Goal: Communication & Community: Answer question/provide support

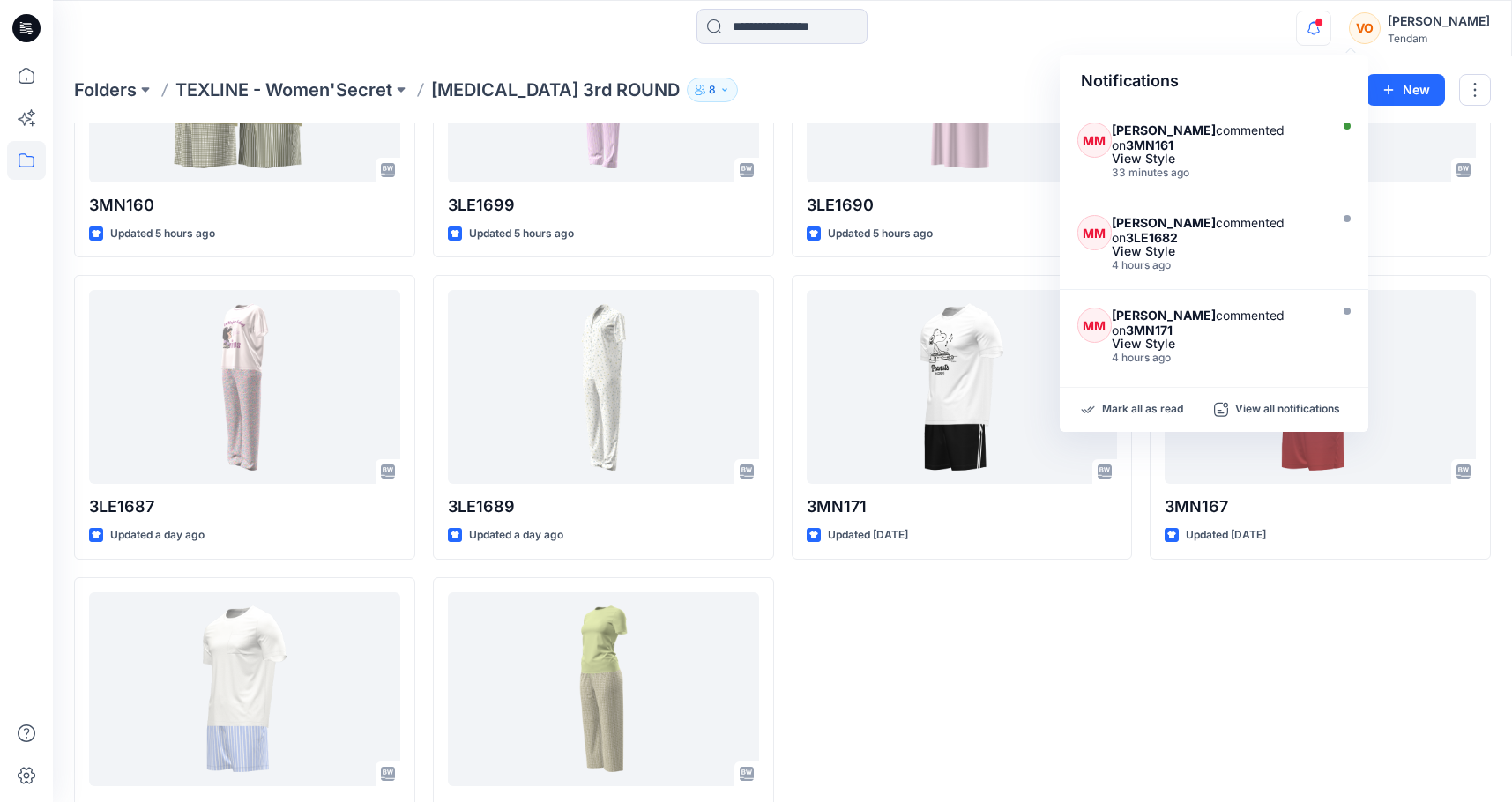
scroll to position [555, 0]
click at [1280, 168] on div "33 minutes ago" at bounding box center [1217, 169] width 211 height 12
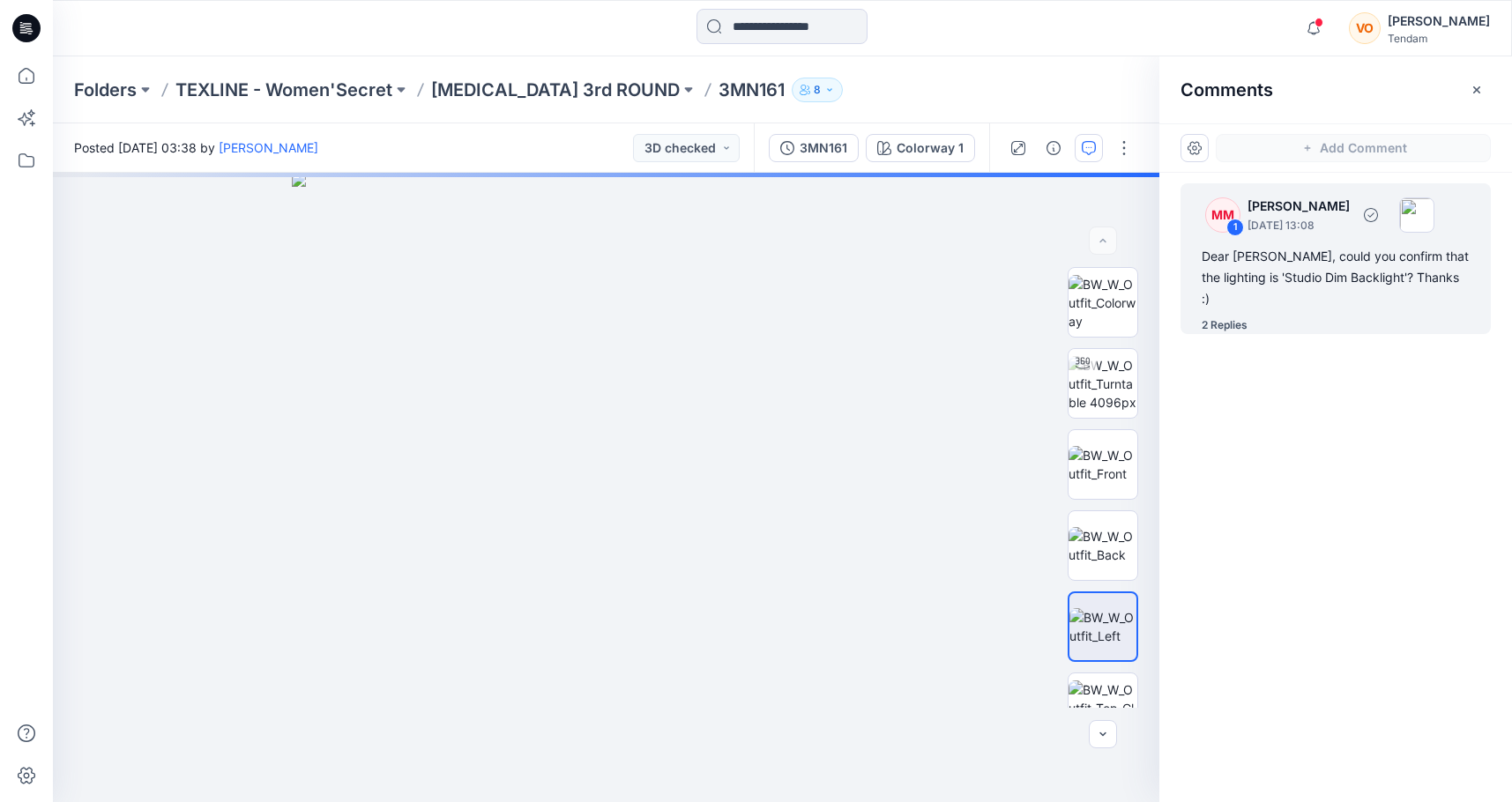
click at [1223, 316] on div "2 Replies" at bounding box center [1224, 325] width 45 height 18
click at [1240, 316] on div "2 Replies" at bounding box center [1224, 325] width 45 height 18
click at [1260, 266] on div "Dear [PERSON_NAME], could you confirm that the lighting is 'Studio Dim Backligh…" at bounding box center [1335, 277] width 268 height 63
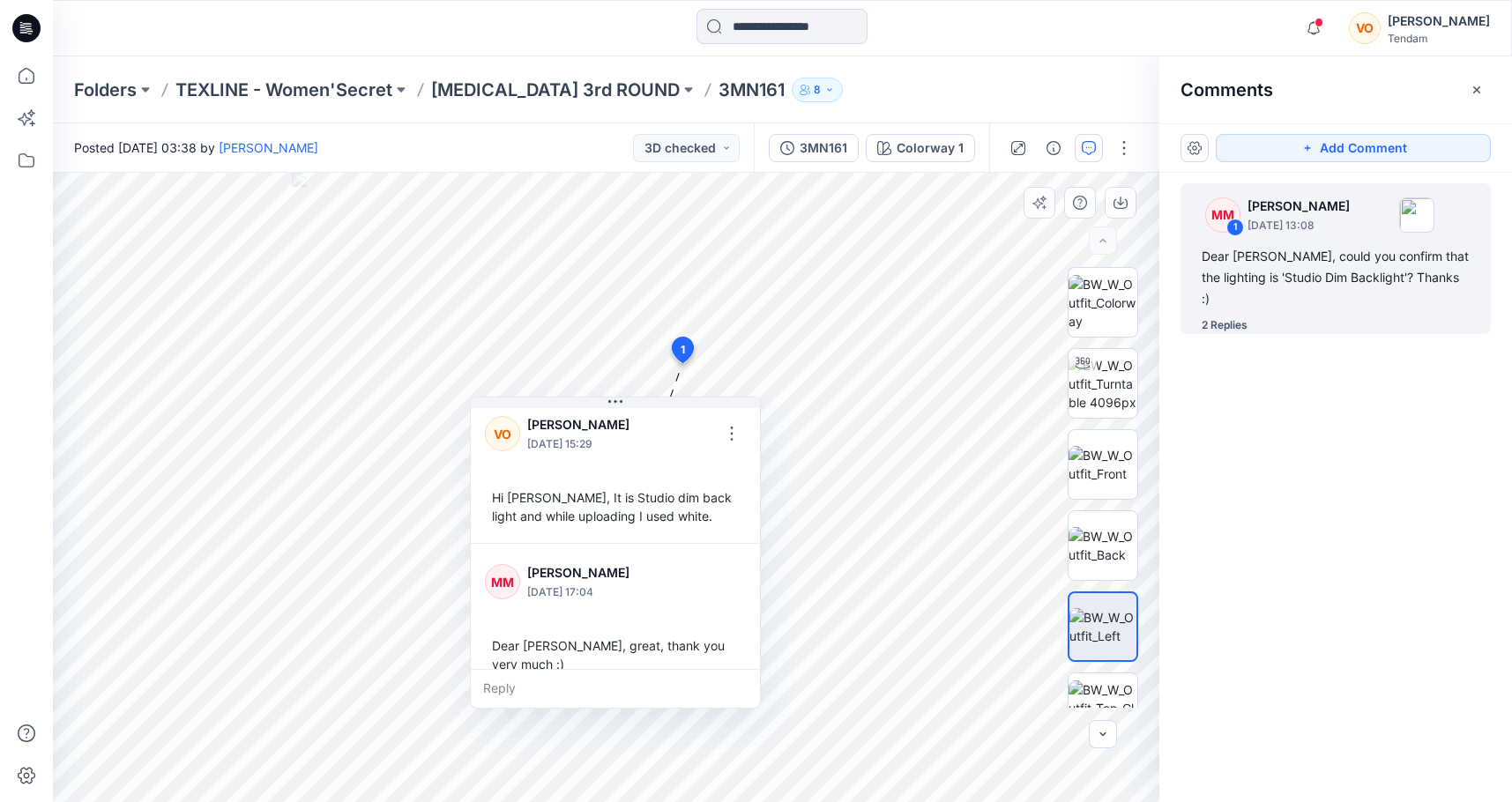
scroll to position [179, 0]
click at [1323, 25] on span at bounding box center [1319, 22] width 9 height 10
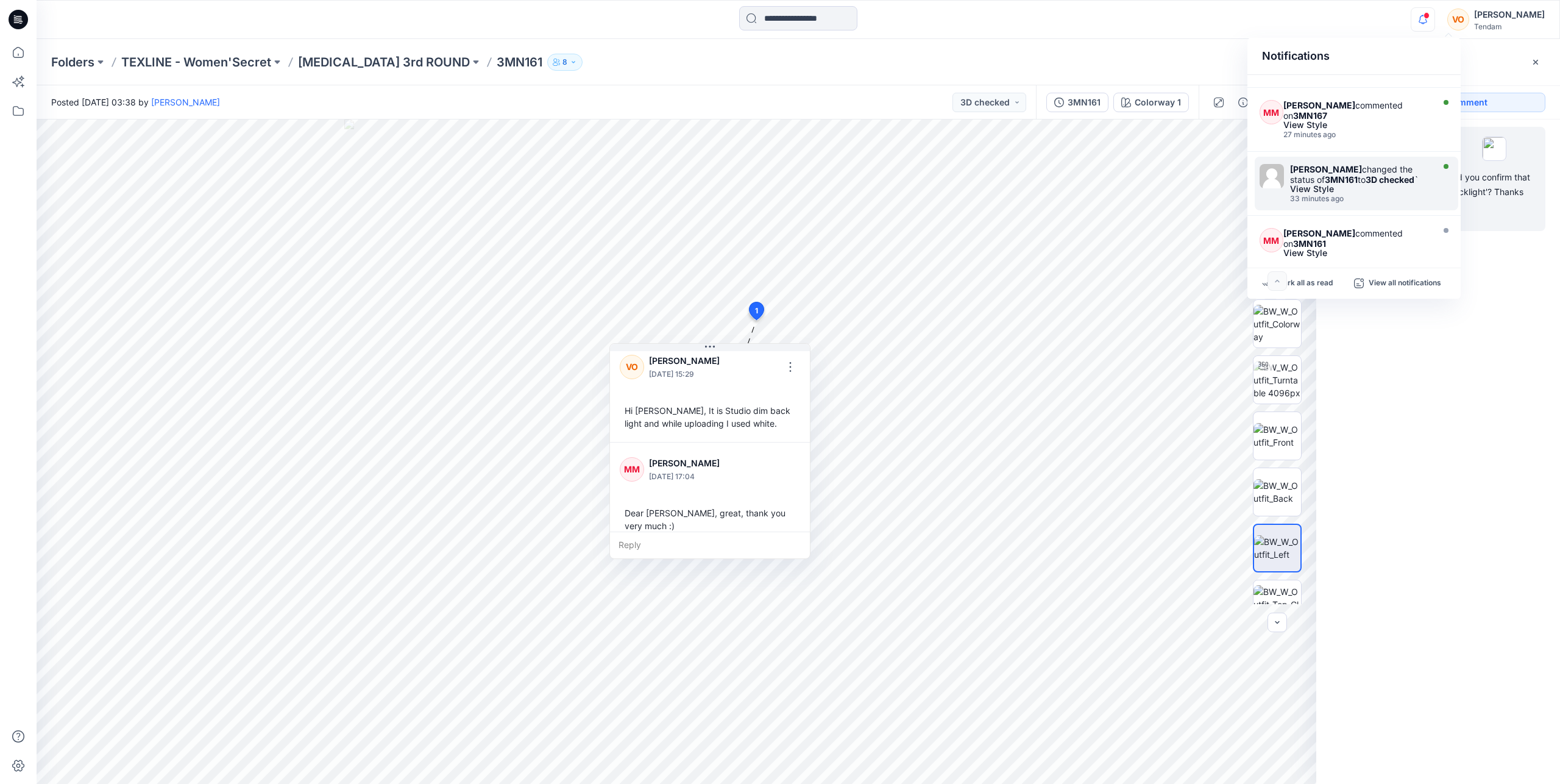
scroll to position [238, 0]
click at [1045, 125] on div "View Style" at bounding box center [1356, 126] width 146 height 9
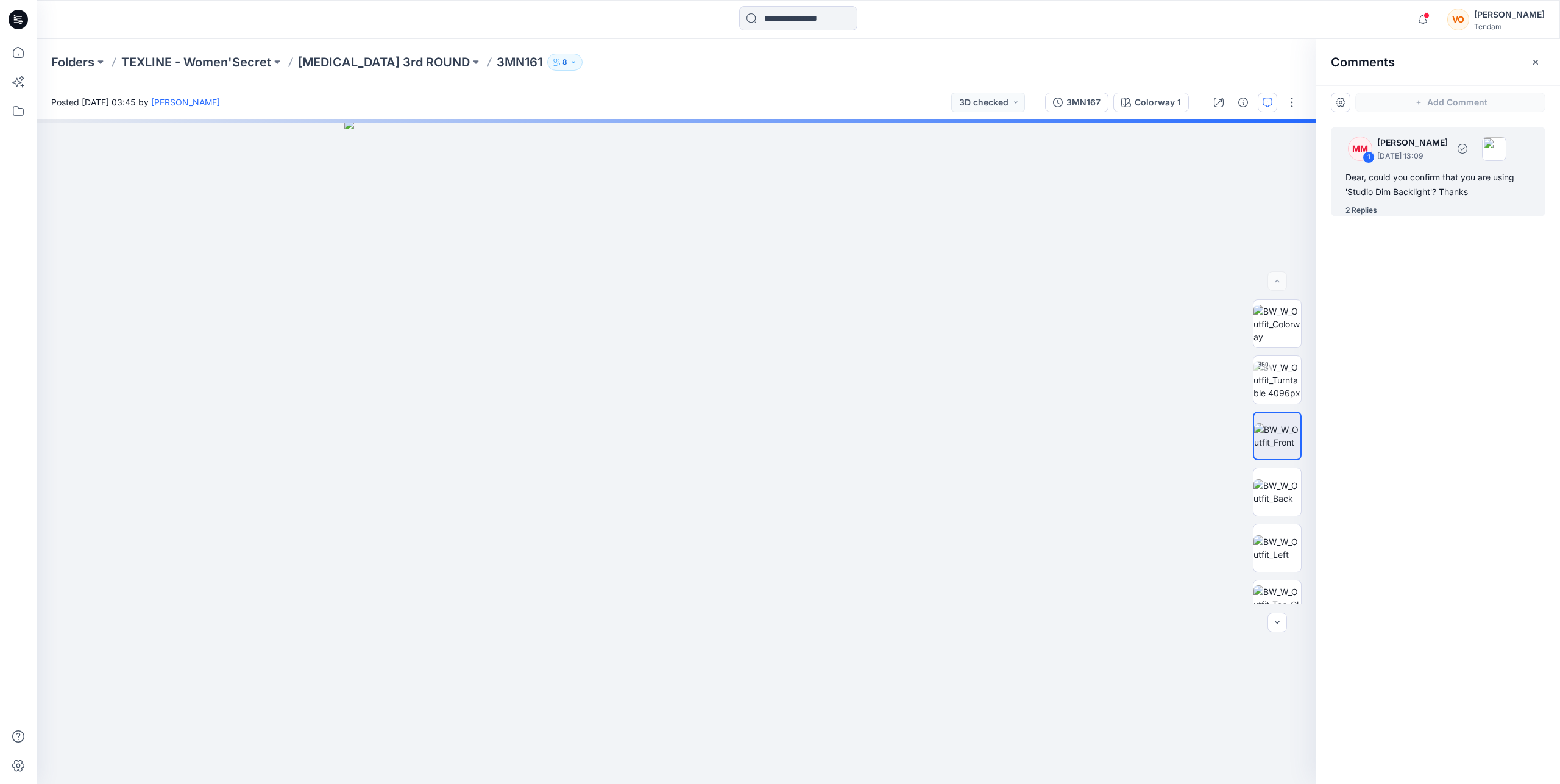
click at [1045, 190] on div "Dear, could you confirm that you are using 'Studio Dim Backlight'? Thanks" at bounding box center [1438, 184] width 186 height 29
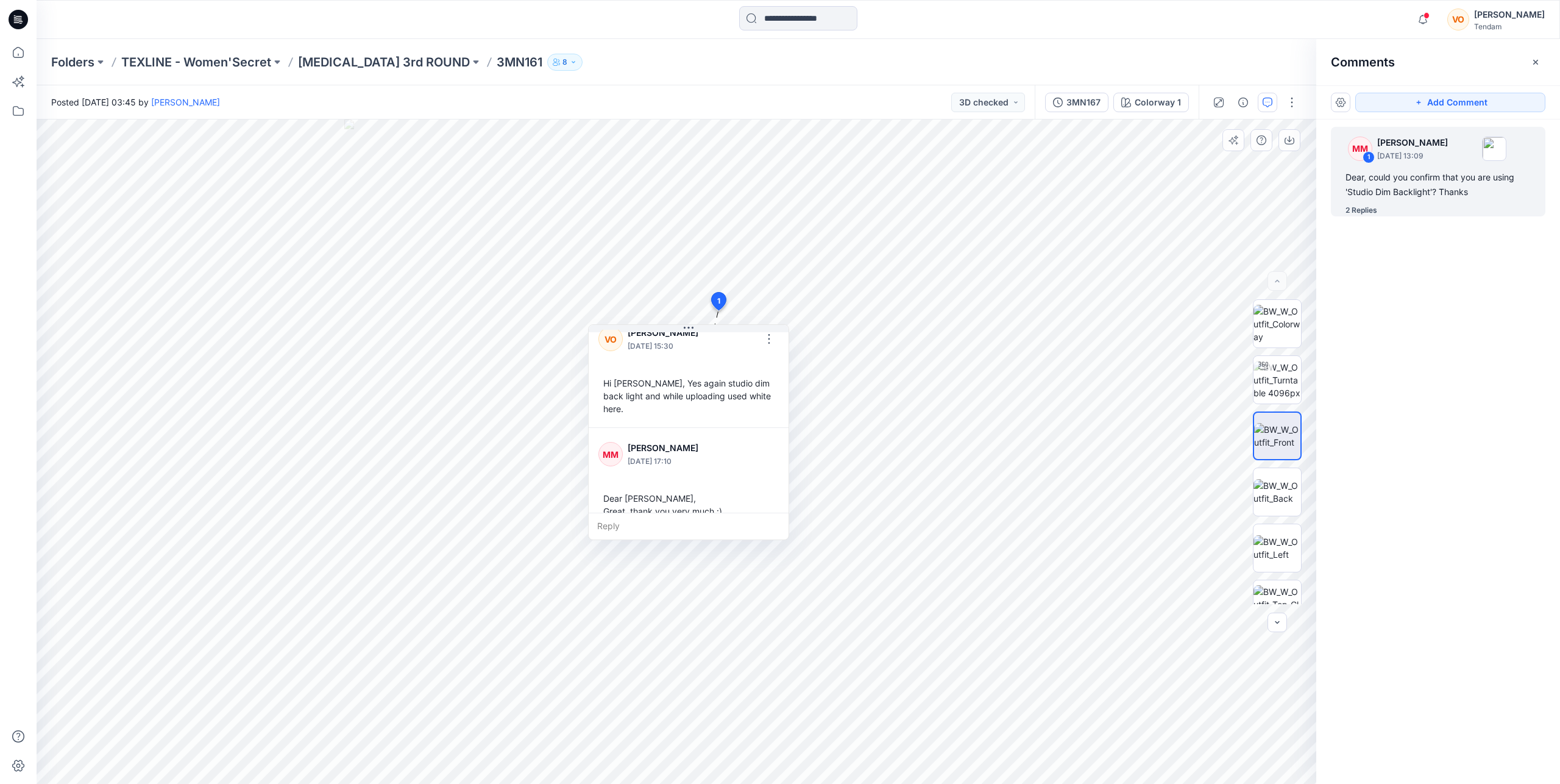
scroll to position [136, 0]
click at [1045, 13] on icon "button" at bounding box center [1423, 20] width 23 height 25
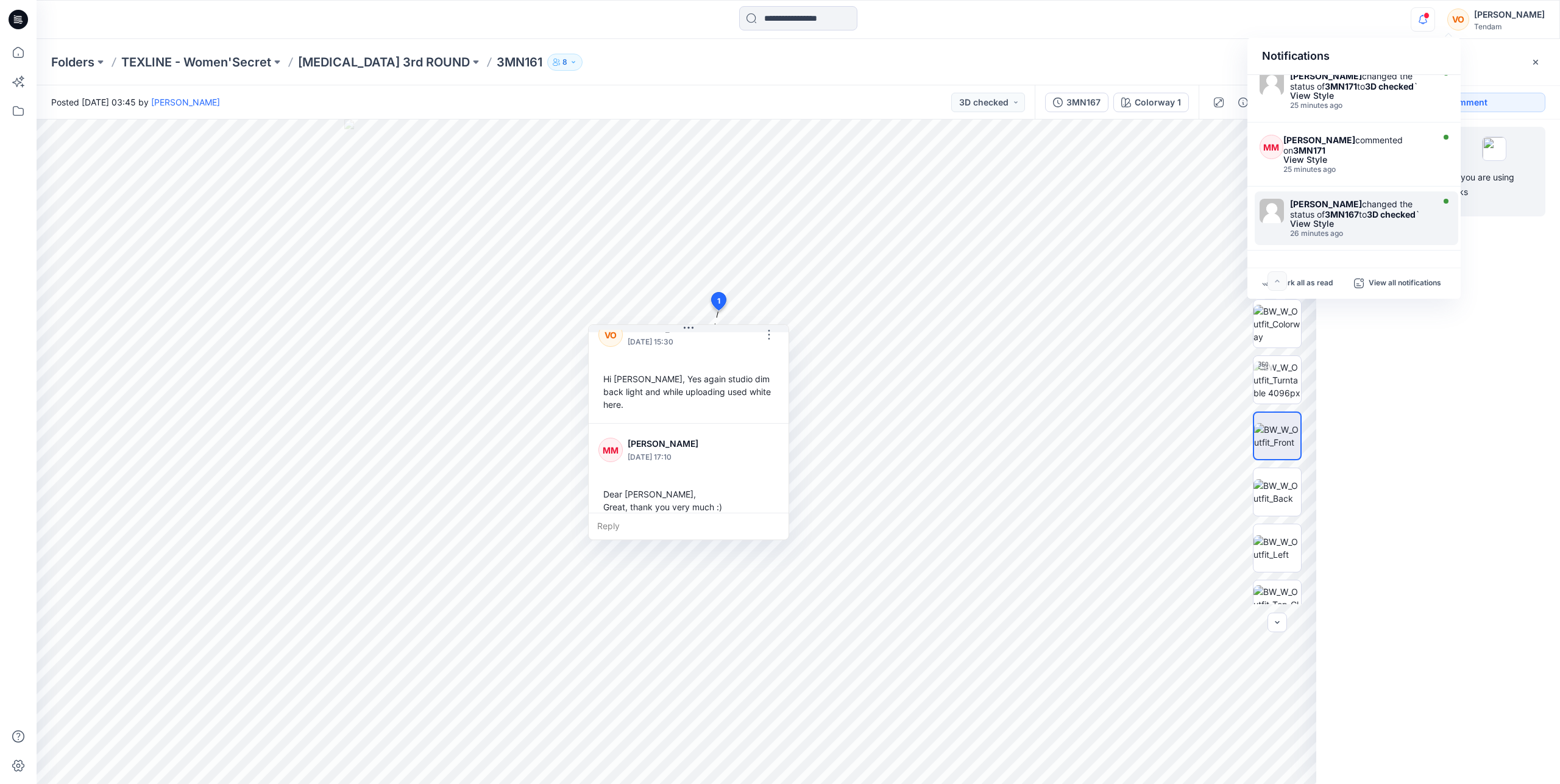
scroll to position [73, 0]
click at [1045, 159] on div "View Style" at bounding box center [1356, 162] width 146 height 9
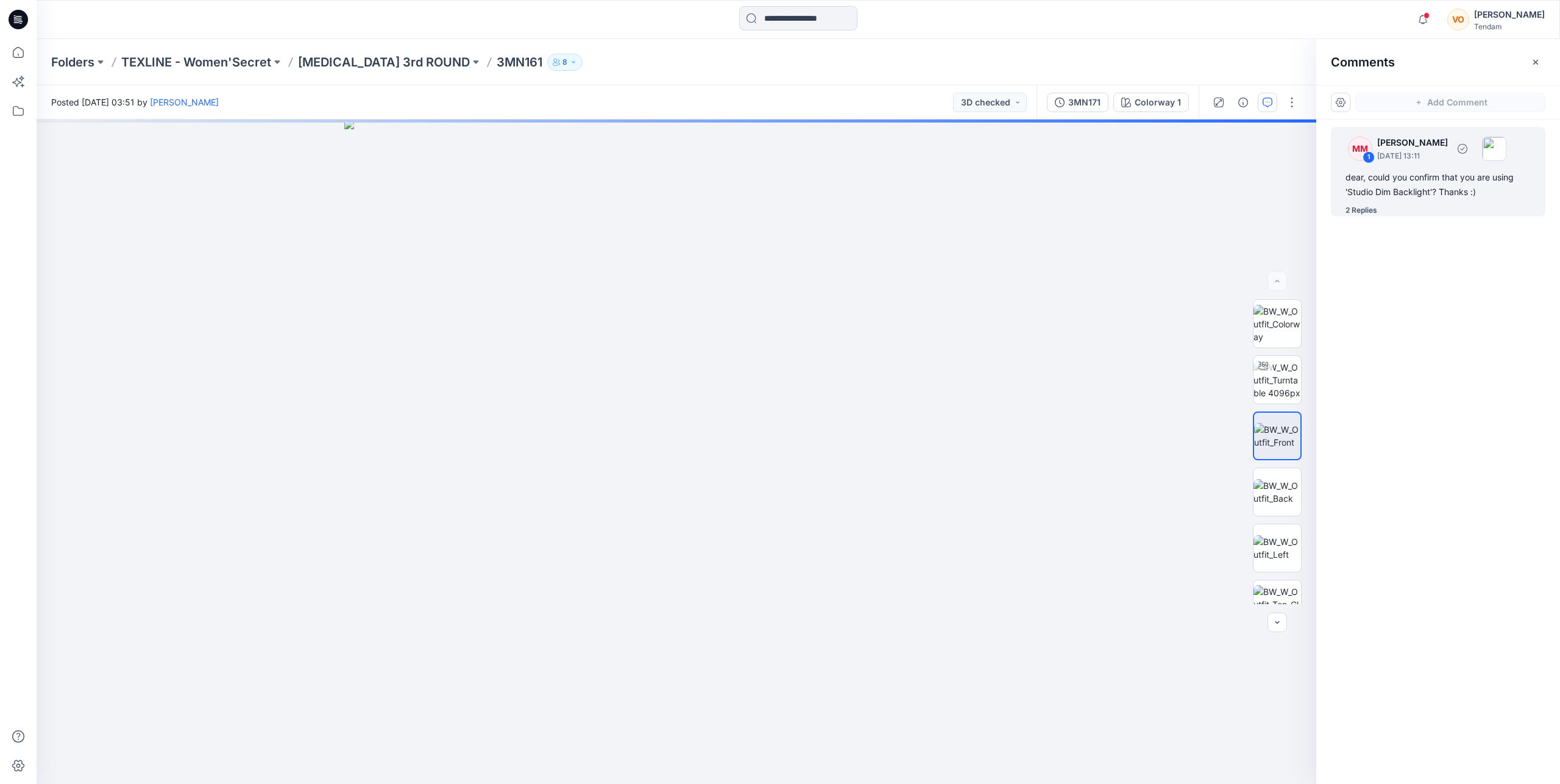
click at [1045, 174] on div "dear, could you confirm that you are using 'Studio Dim Backlight'? Thanks :)" at bounding box center [1438, 184] width 186 height 29
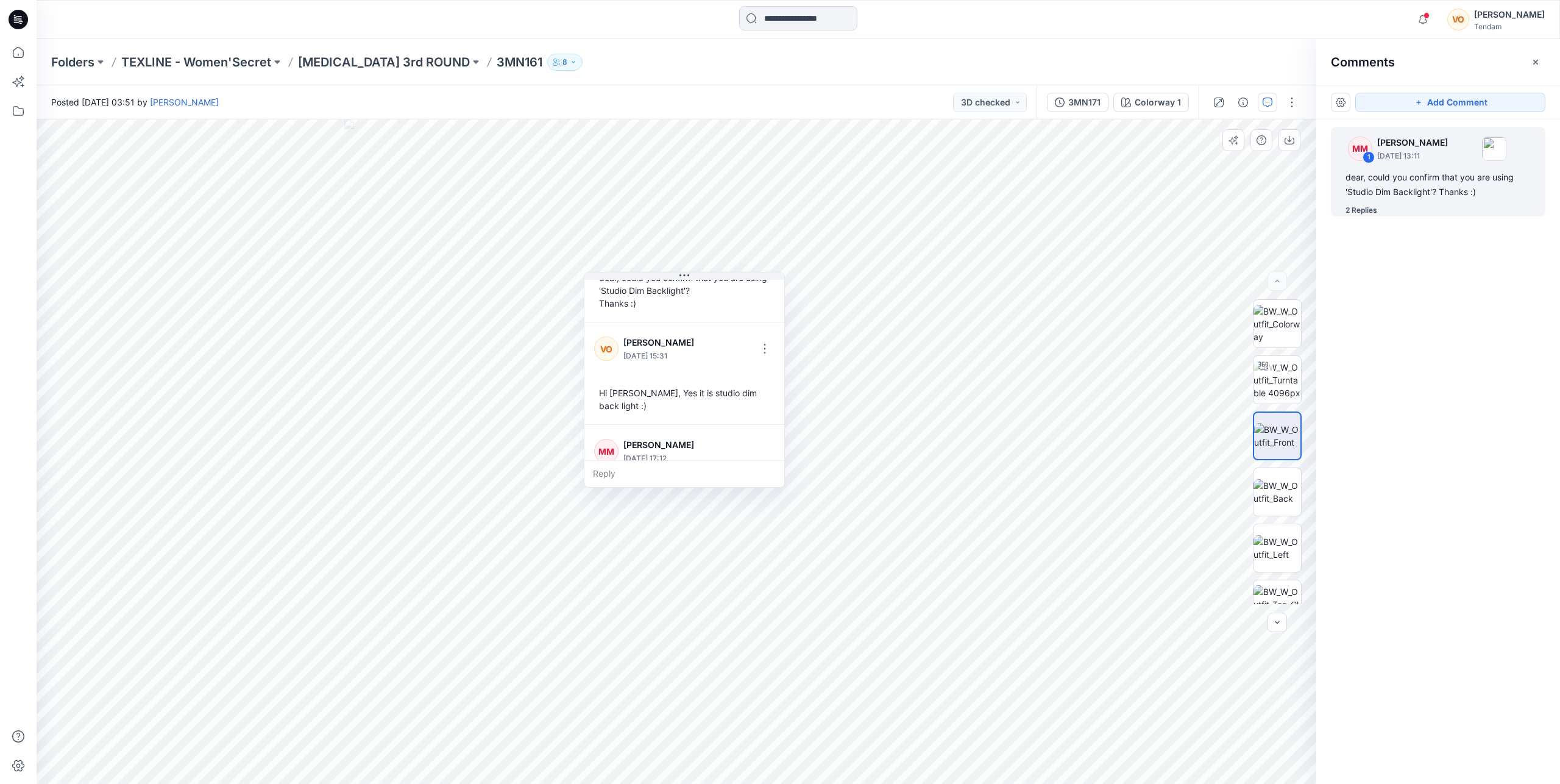
scroll to position [111, 0]
click at [1045, 22] on icon "button" at bounding box center [1423, 20] width 23 height 25
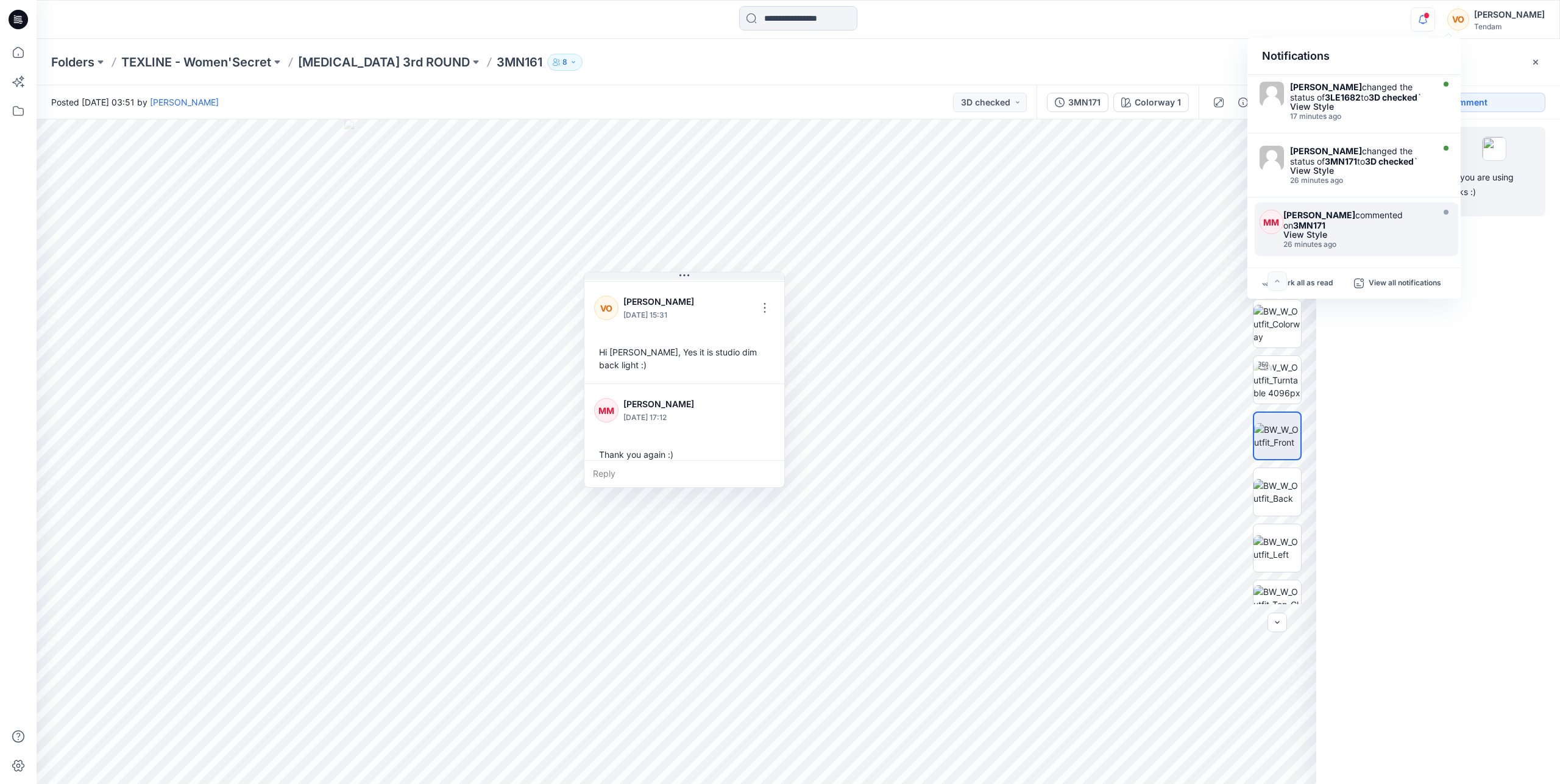
scroll to position [0, 0]
click at [1045, 101] on div "[PERSON_NAME] changed the status of 3LE1682 to 3D checked `" at bounding box center [1360, 92] width 140 height 21
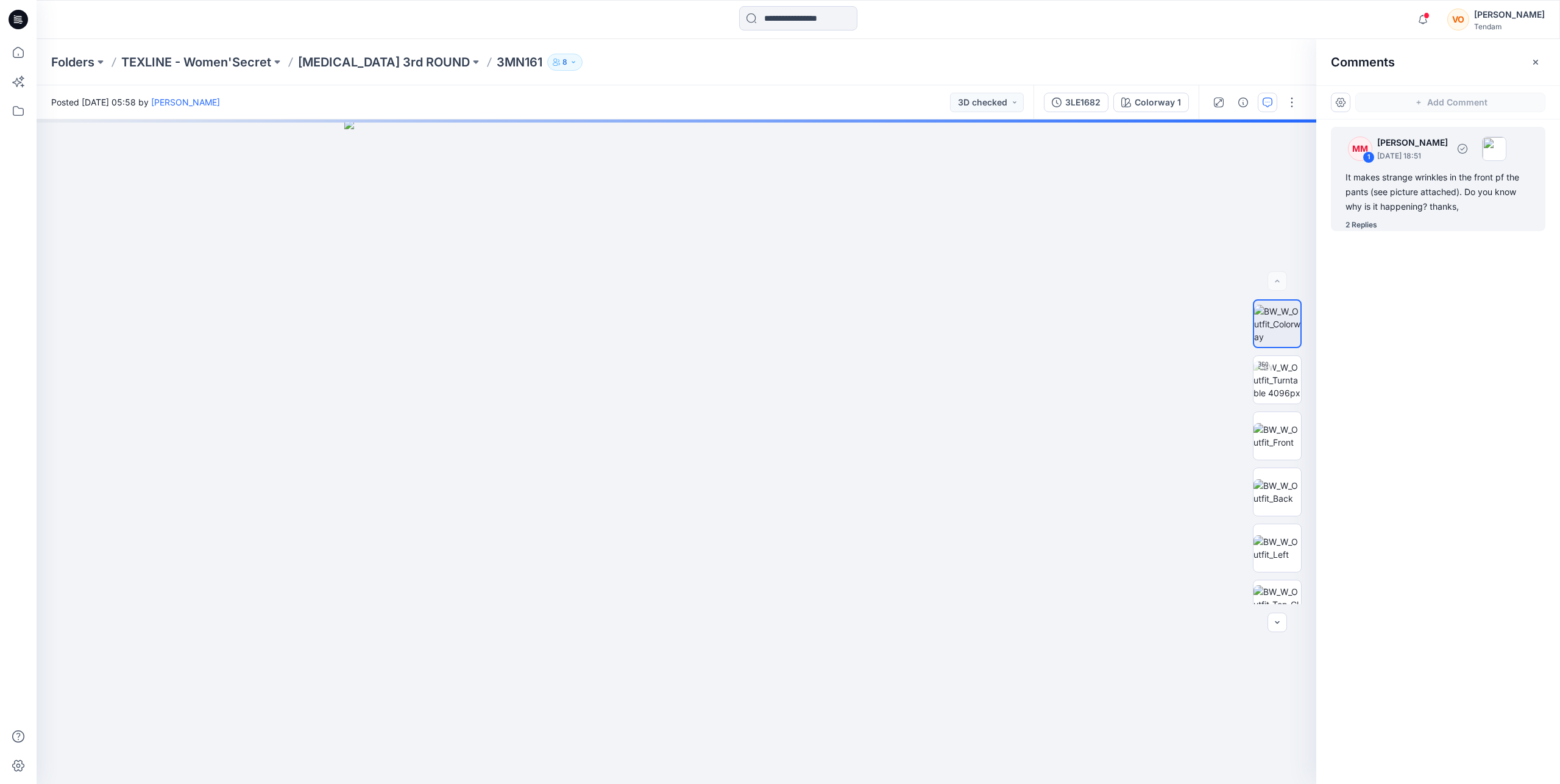
click at [1045, 207] on div "It makes strange wrinkles in the front pf the pants (see picture attached). Do …" at bounding box center [1438, 192] width 186 height 44
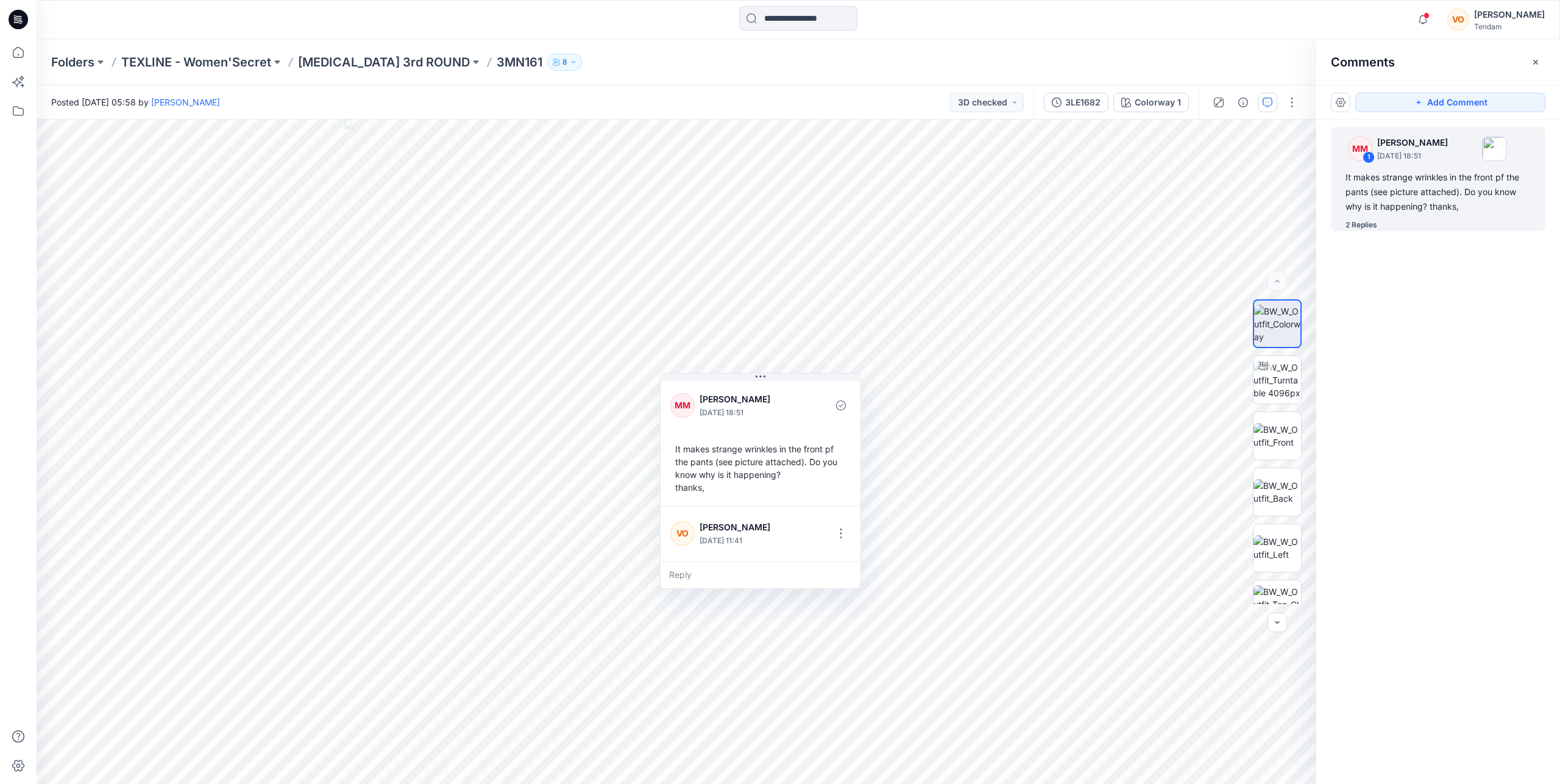
click at [351, 52] on div "Folders TEXLINE - Women'Secret [MEDICAL_DATA] 3rd ROUND 3MN161 8" at bounding box center [798, 62] width 1524 height 46
click at [354, 62] on p "[MEDICAL_DATA] 3rd ROUND" at bounding box center [384, 62] width 172 height 17
